Goal: Task Accomplishment & Management: Use online tool/utility

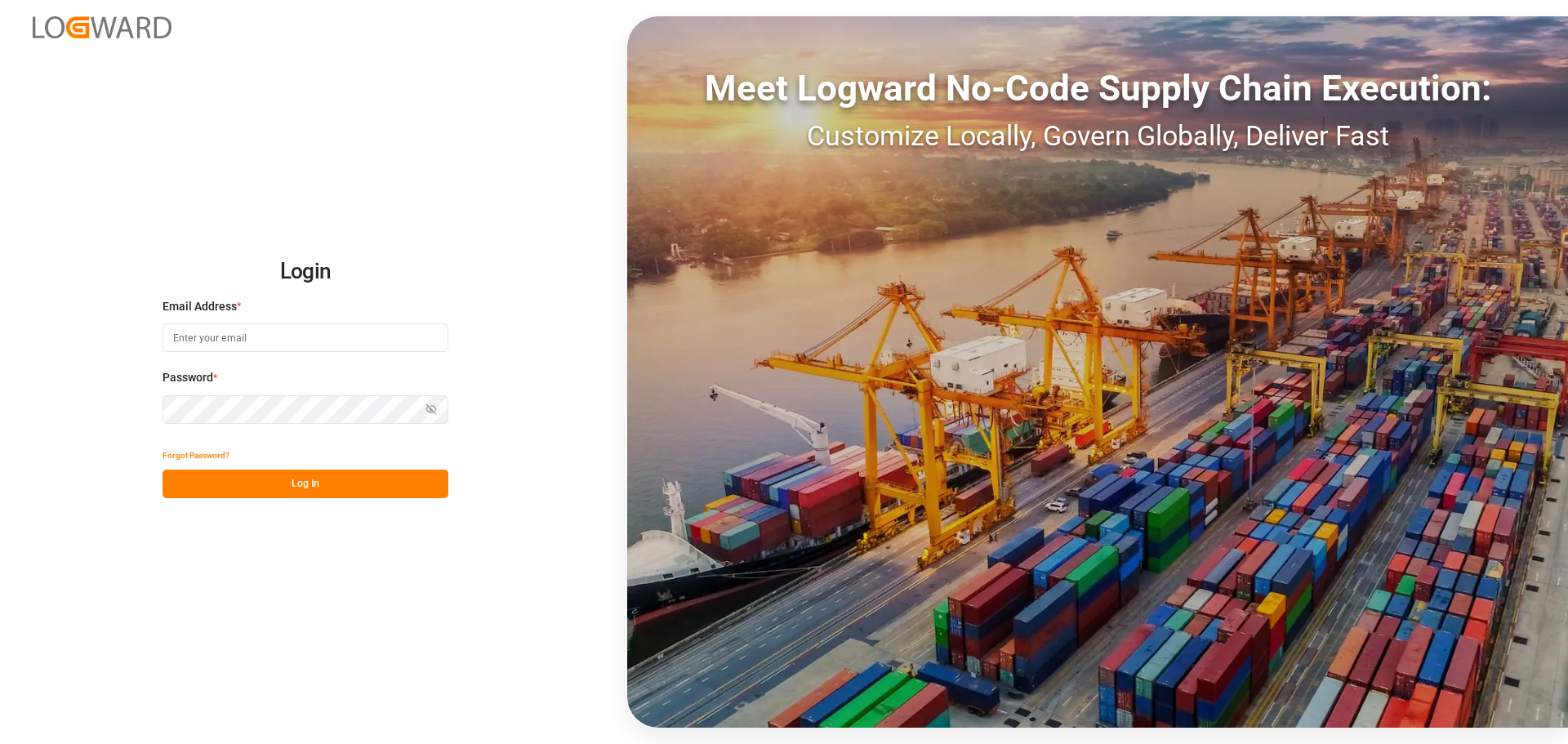
type input "[PERSON_NAME][EMAIL_ADDRESS][PERSON_NAME][DOMAIN_NAME]"
click at [378, 490] on button "Log In" at bounding box center [305, 484] width 286 height 28
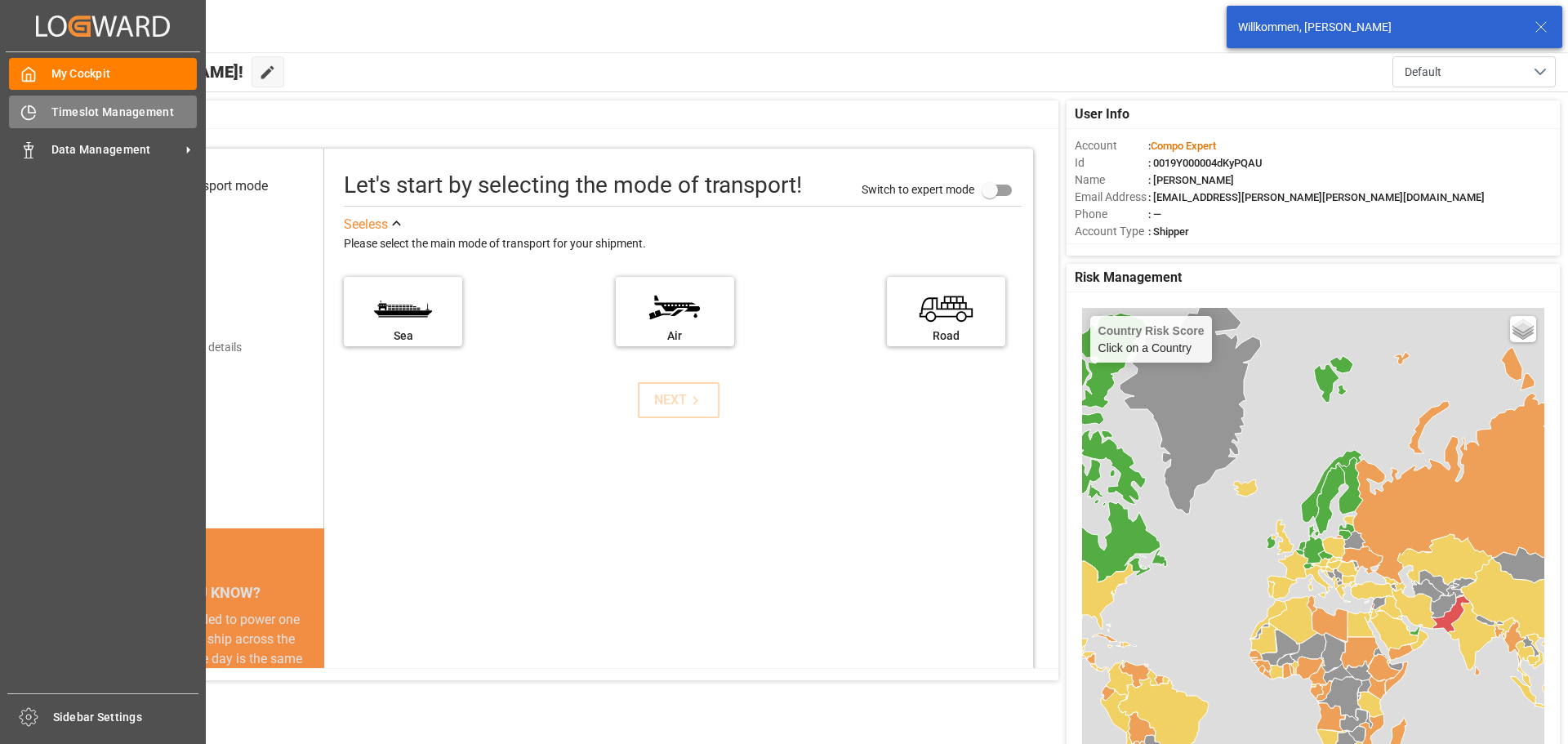
click at [48, 103] on div "Timeslot Management Timeslot Management" at bounding box center [103, 112] width 188 height 32
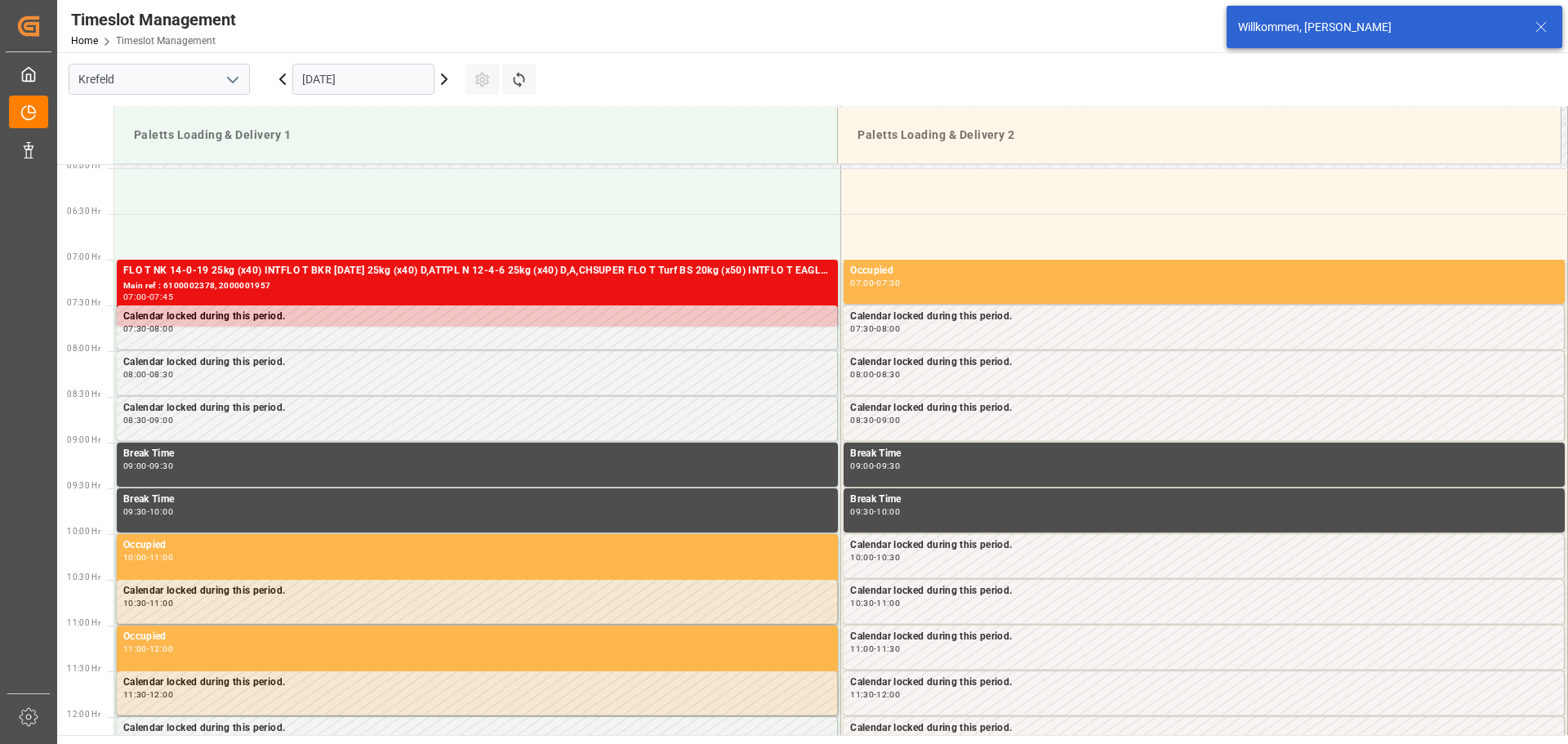
scroll to position [630, 0]
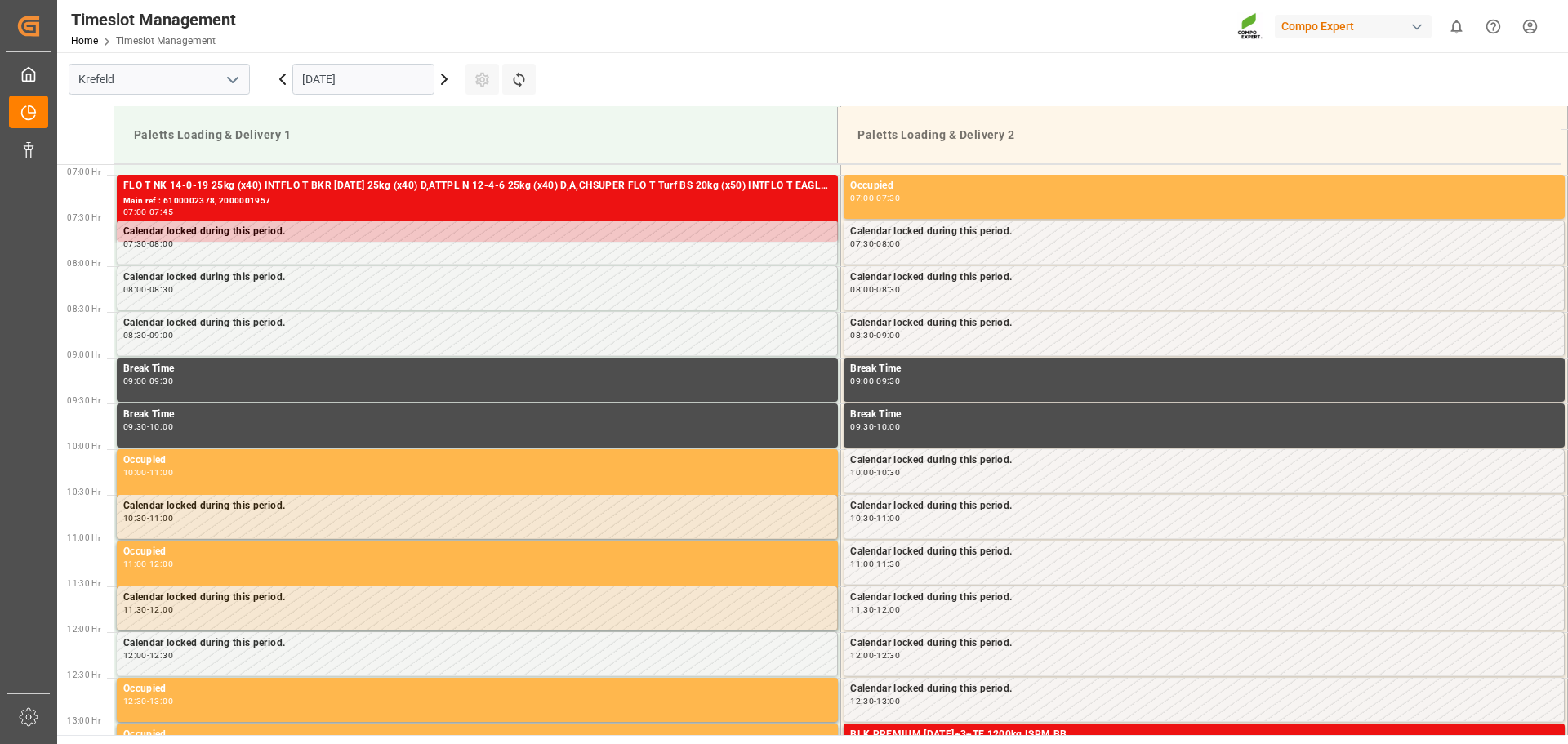
click at [281, 80] on icon at bounding box center [282, 78] width 5 height 10
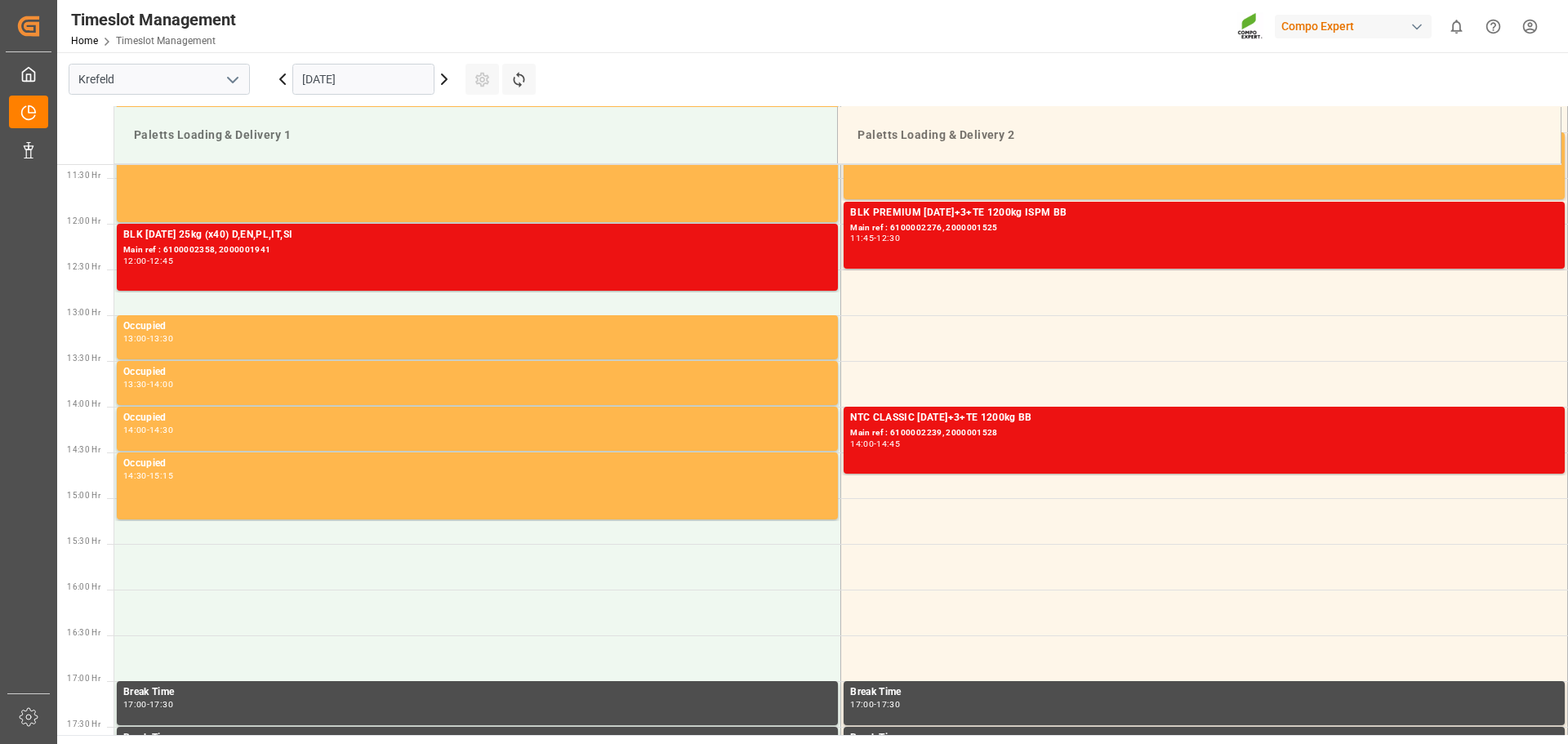
scroll to position [956, 0]
